Goal: Task Accomplishment & Management: Manage account settings

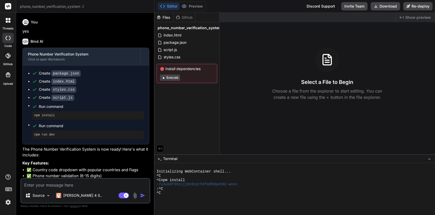
scroll to position [688, 0]
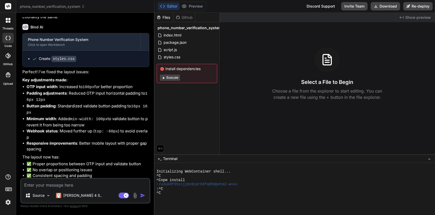
click at [7, 203] on img at bounding box center [8, 202] width 9 height 9
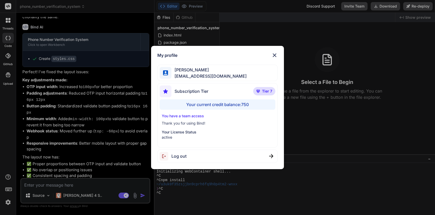
click at [180, 154] on span "Log out" at bounding box center [178, 156] width 15 height 6
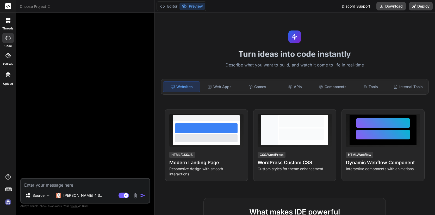
scroll to position [0, 0]
click at [7, 202] on img at bounding box center [8, 202] width 9 height 9
click at [8, 204] on img at bounding box center [8, 202] width 9 height 9
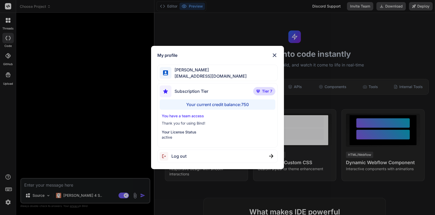
click at [275, 55] on img at bounding box center [274, 55] width 6 height 6
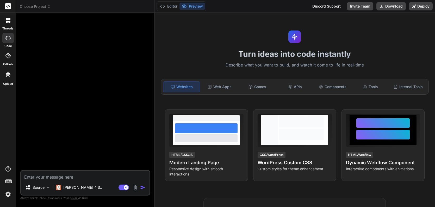
type textarea "x"
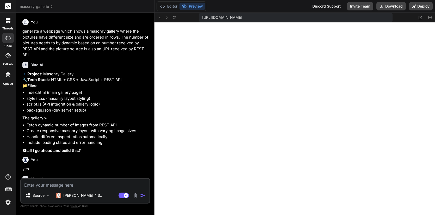
scroll to position [159, 0]
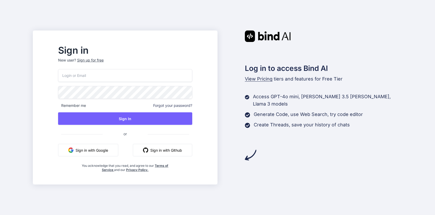
click at [110, 70] on input "email" at bounding box center [125, 75] width 134 height 13
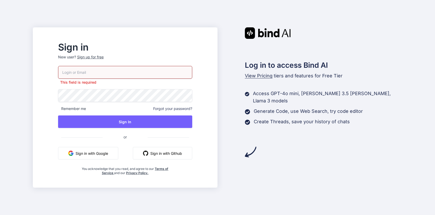
type input "wodyn@proton.me"
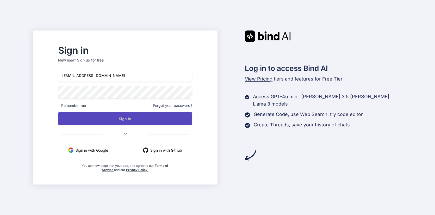
click at [138, 116] on button "Sign In" at bounding box center [125, 118] width 134 height 13
